Goal: Find specific page/section: Find specific page/section

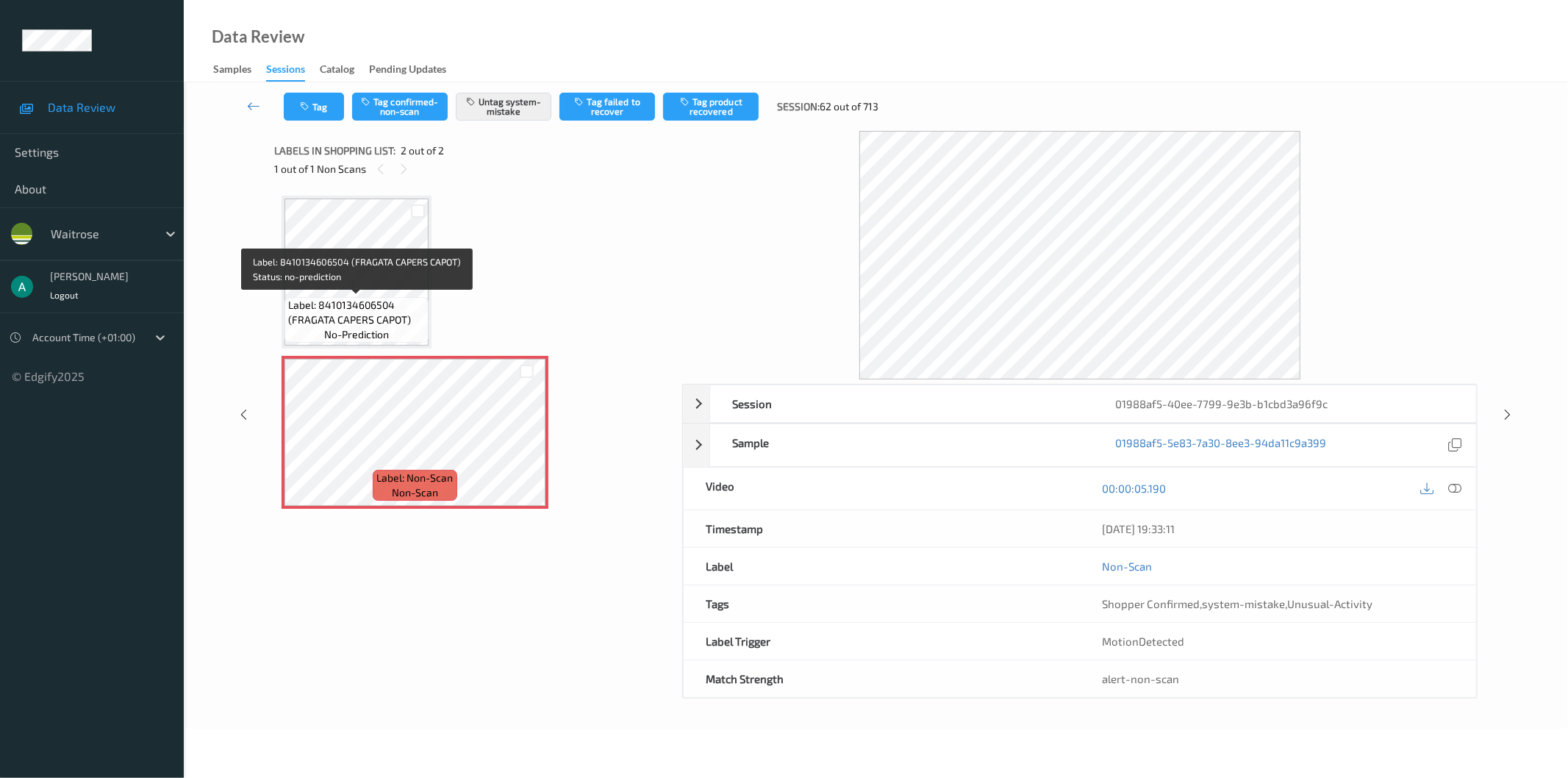
click at [394, 302] on span "Label: 8410134606504 (FRAGATA CAPERS CAPOT)" at bounding box center [356, 312] width 137 height 30
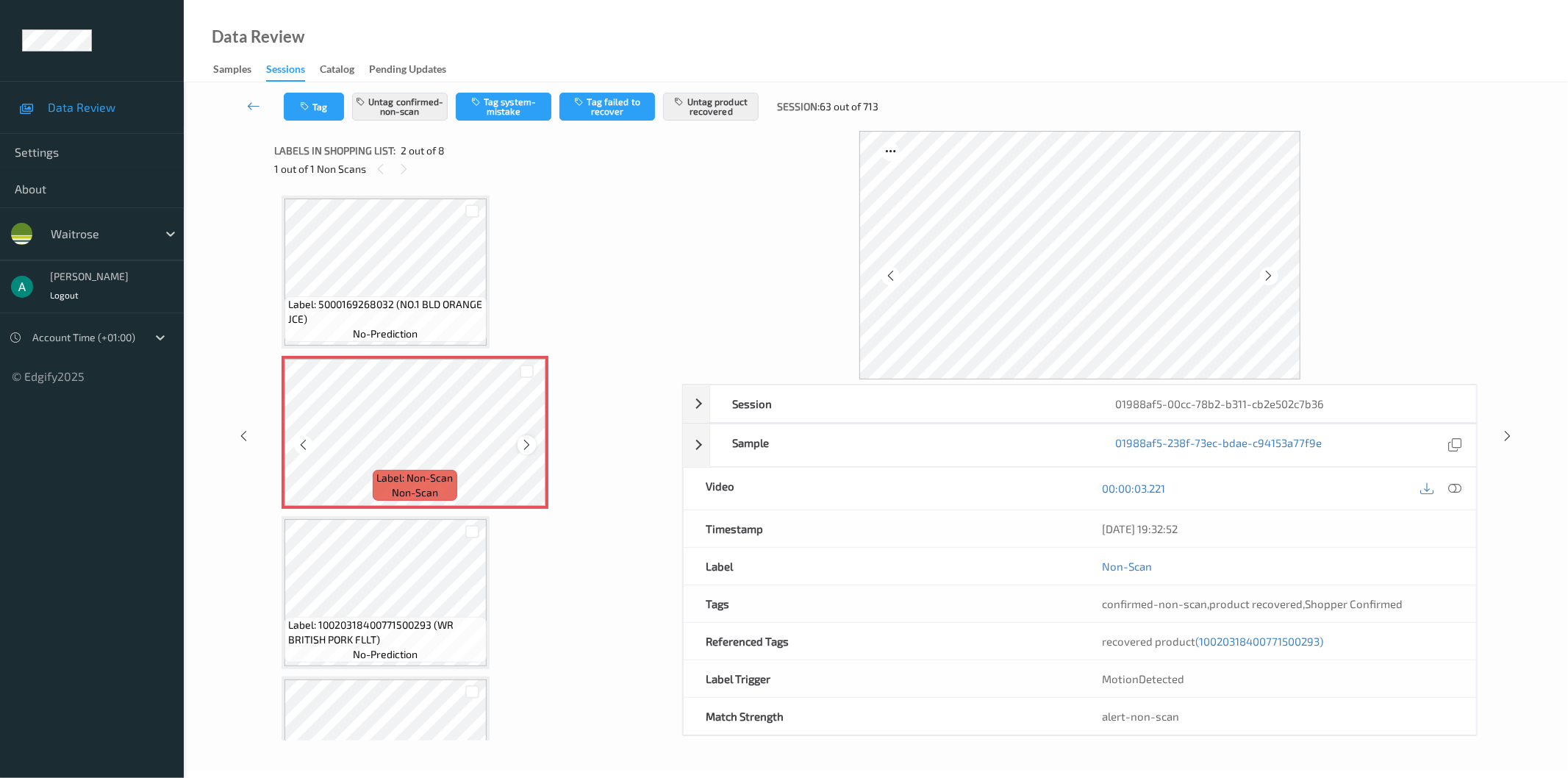
click at [522, 439] on icon at bounding box center [527, 445] width 13 height 14
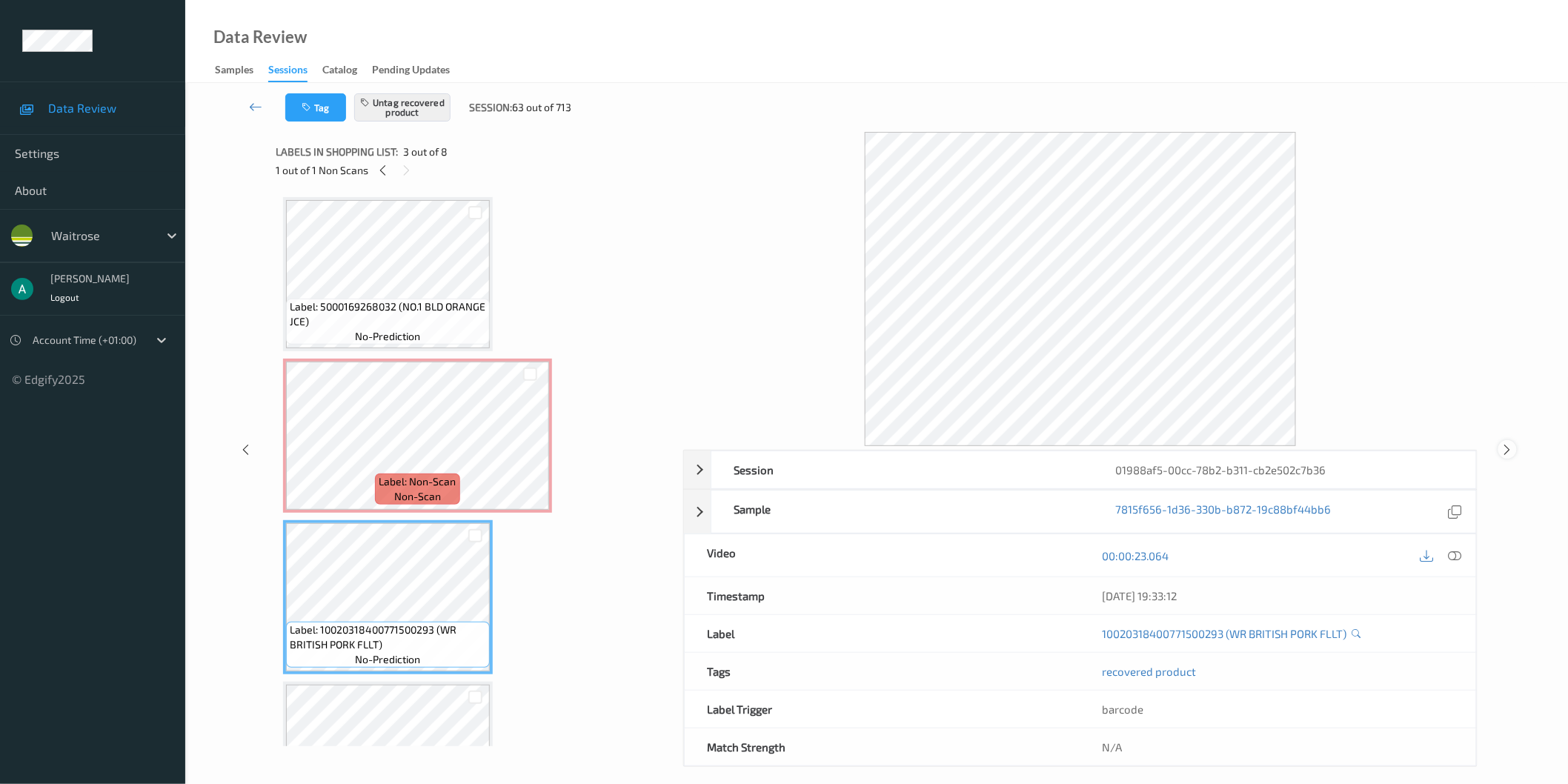
click at [1508, 448] on icon at bounding box center [1508, 450] width 13 height 14
